Goal: Task Accomplishment & Management: Manage account settings

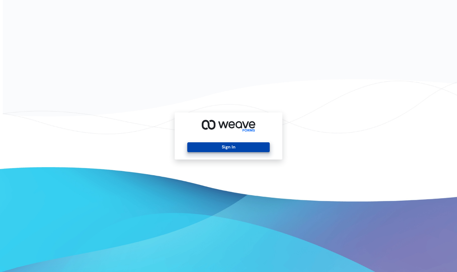
click at [242, 146] on button "Sign In" at bounding box center [228, 148] width 82 height 10
click at [244, 146] on button "Sign In" at bounding box center [228, 148] width 82 height 10
